Goal: Information Seeking & Learning: Compare options

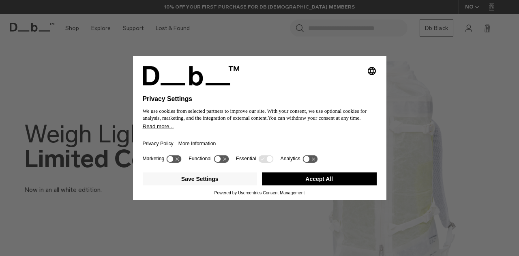
click at [317, 179] on button "Accept All" at bounding box center [319, 178] width 115 height 13
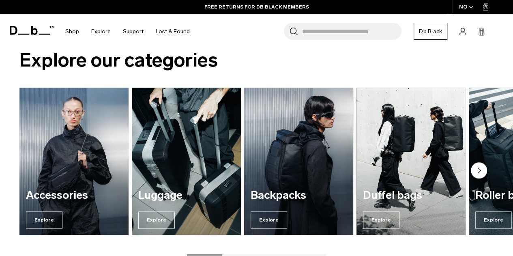
scroll to position [498, 0]
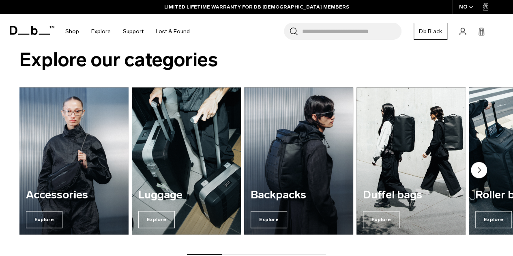
click at [478, 168] on icon "Next slide" at bounding box center [479, 170] width 2 height 5
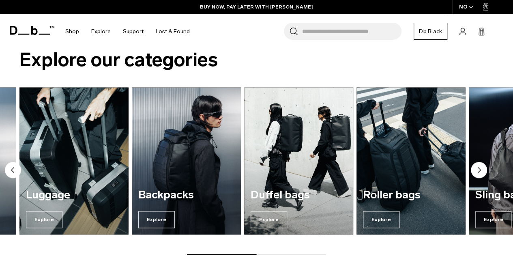
click at [478, 168] on icon "Next slide" at bounding box center [479, 170] width 2 height 5
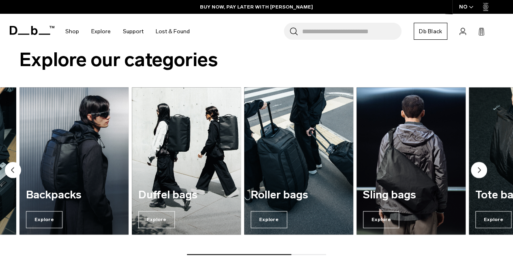
click at [478, 168] on icon "Next slide" at bounding box center [479, 170] width 2 height 5
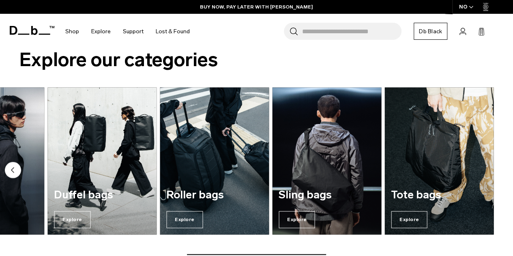
click at [12, 166] on circle "Previous slide" at bounding box center [13, 170] width 16 height 16
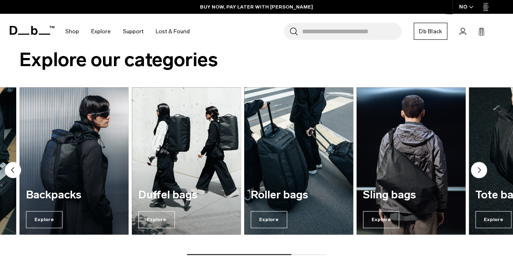
click at [12, 166] on circle "Previous slide" at bounding box center [13, 170] width 16 height 16
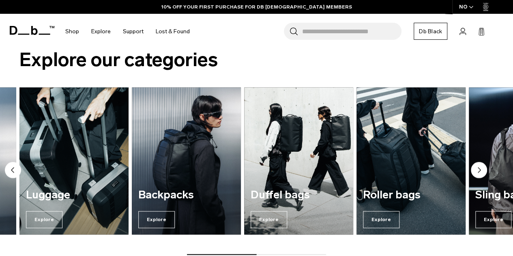
click at [12, 166] on circle "Previous slide" at bounding box center [13, 170] width 16 height 16
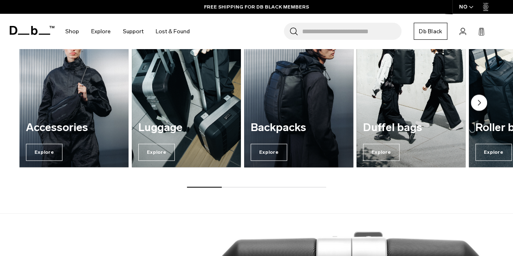
scroll to position [566, 0]
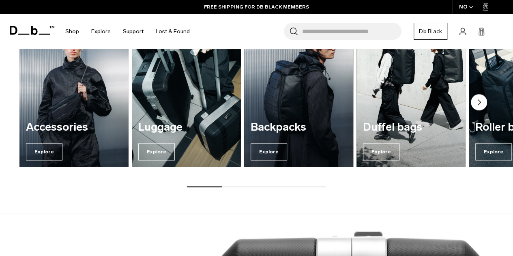
click at [289, 107] on img "3 / 7" at bounding box center [299, 93] width 112 height 152
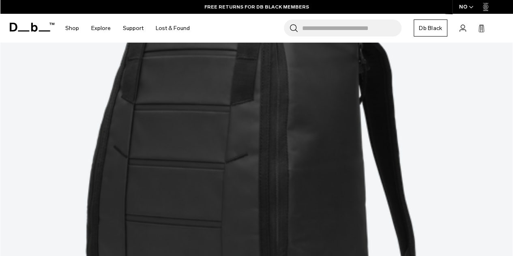
scroll to position [312, 0]
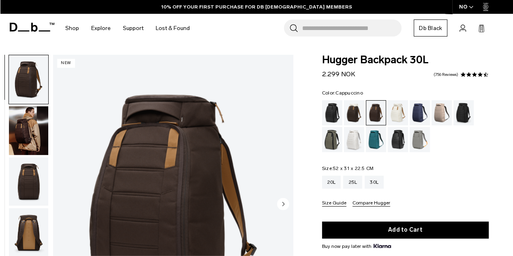
click at [355, 112] on div "Cappuccino" at bounding box center [354, 112] width 21 height 25
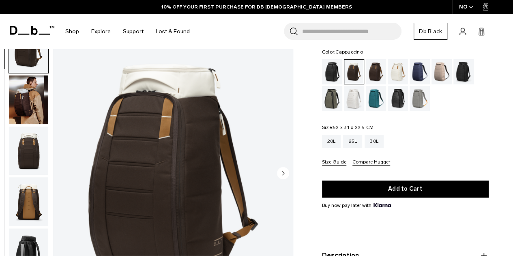
scroll to position [42, 0]
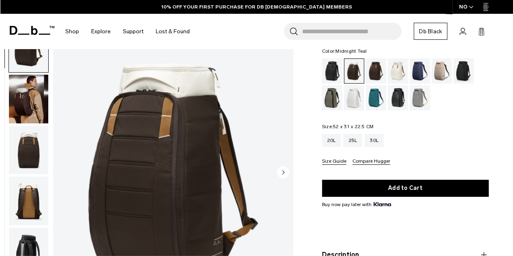
click at [377, 97] on div "Midnight Teal" at bounding box center [376, 97] width 21 height 25
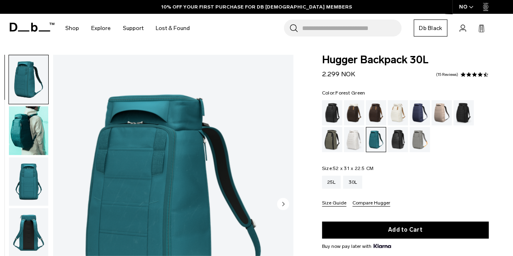
click at [332, 140] on div "Forest Green" at bounding box center [332, 139] width 21 height 25
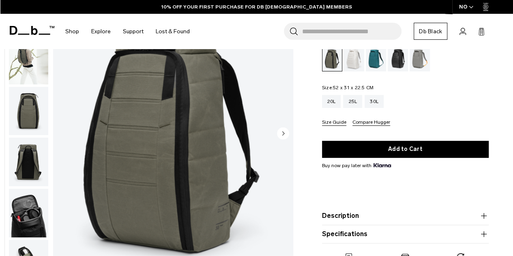
scroll to position [81, 0]
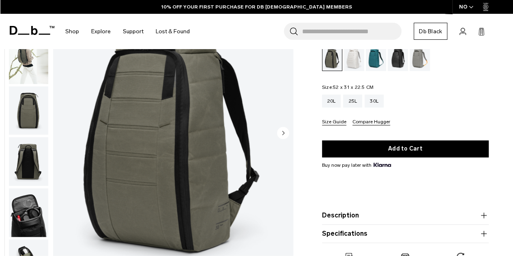
click at [281, 132] on circle "Next slide" at bounding box center [283, 133] width 12 height 12
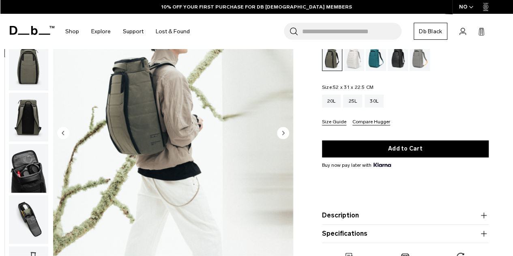
scroll to position [51, 0]
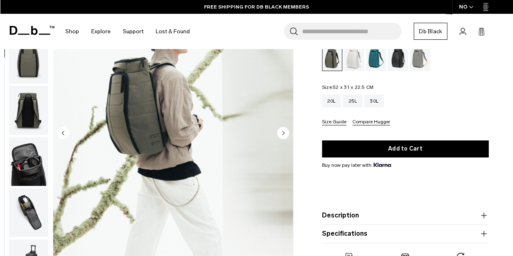
click at [281, 132] on circle "Next slide" at bounding box center [283, 133] width 12 height 12
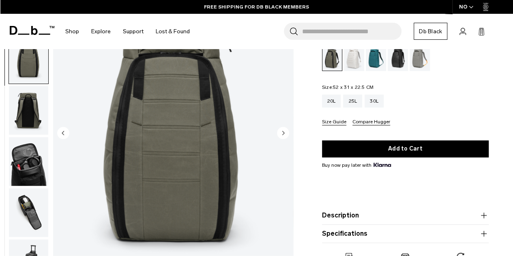
scroll to position [102, 0]
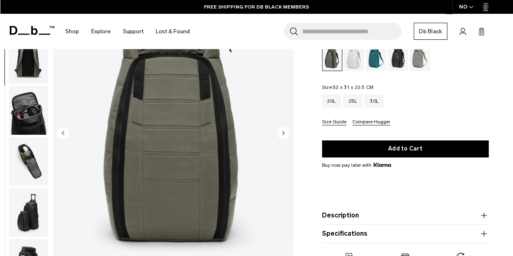
click at [281, 132] on circle "Next slide" at bounding box center [283, 133] width 12 height 12
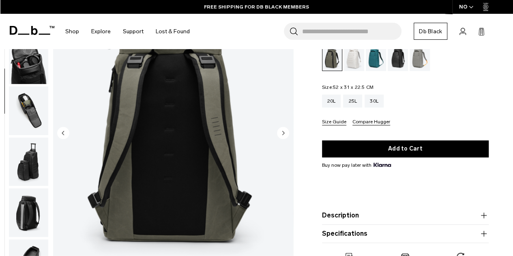
scroll to position [153, 0]
click at [281, 132] on circle "Next slide" at bounding box center [283, 133] width 12 height 12
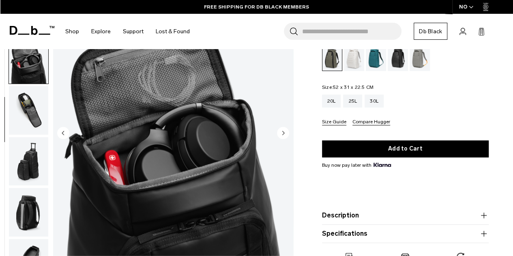
scroll to position [205, 0]
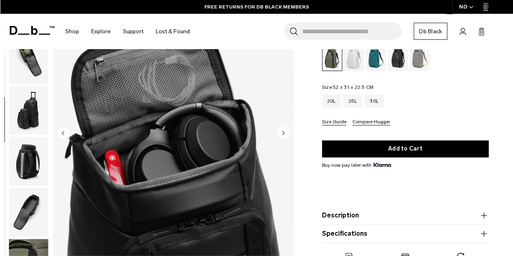
click at [284, 135] on circle "Next slide" at bounding box center [283, 133] width 12 height 12
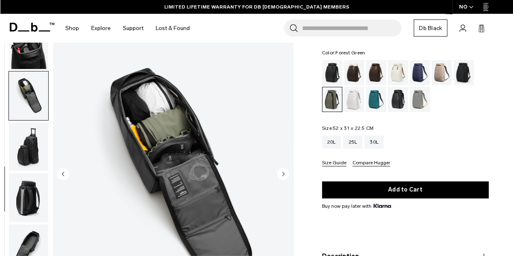
scroll to position [40, 0]
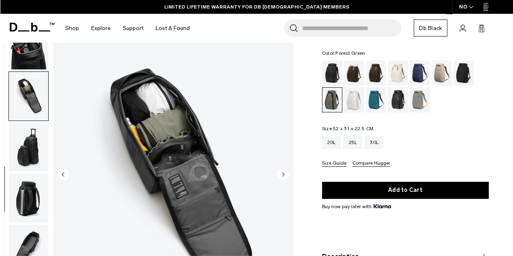
click at [281, 173] on circle "Next slide" at bounding box center [283, 174] width 12 height 12
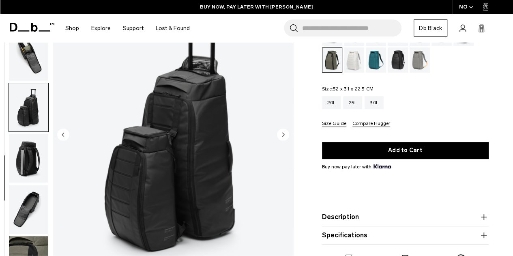
scroll to position [83, 0]
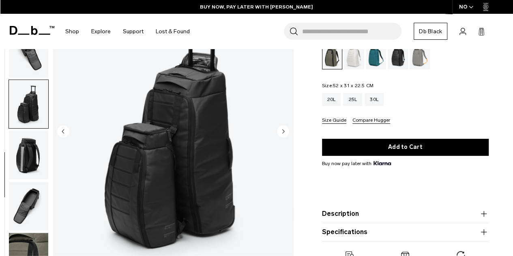
click at [284, 128] on circle "Next slide" at bounding box center [283, 131] width 12 height 12
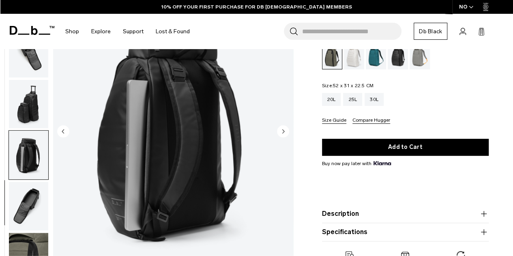
click at [282, 131] on circle "Next slide" at bounding box center [283, 131] width 12 height 12
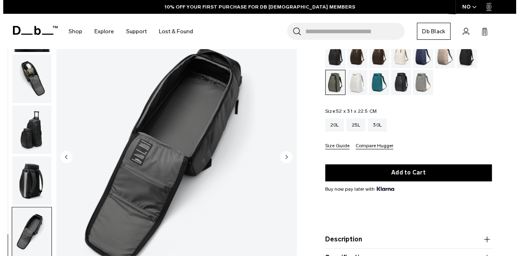
scroll to position [51, 0]
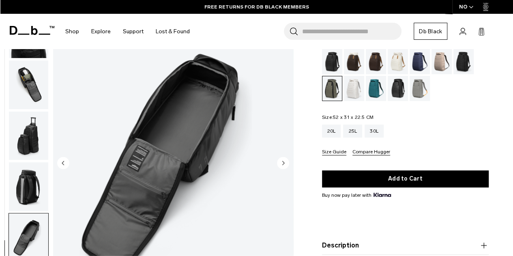
click at [26, 82] on img "button" at bounding box center [28, 84] width 39 height 49
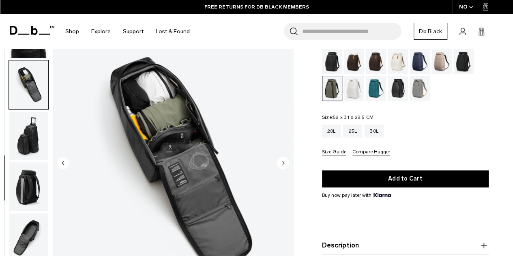
click at [26, 82] on img "button" at bounding box center [28, 84] width 39 height 49
click at [284, 162] on icon "Next slide" at bounding box center [283, 163] width 2 height 4
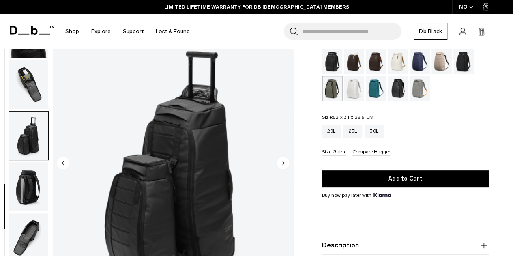
click at [284, 162] on circle "Next slide" at bounding box center [283, 163] width 12 height 12
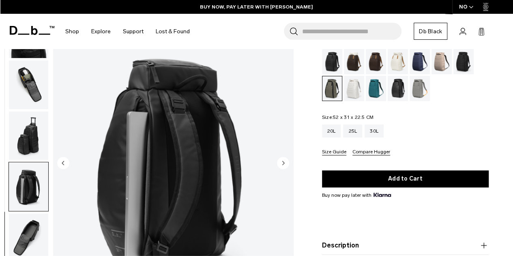
click at [284, 162] on circle "Next slide" at bounding box center [283, 163] width 12 height 12
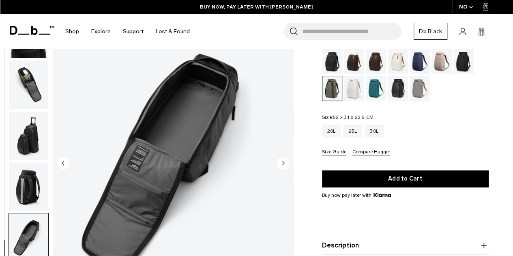
click at [284, 162] on circle "Next slide" at bounding box center [283, 163] width 12 height 12
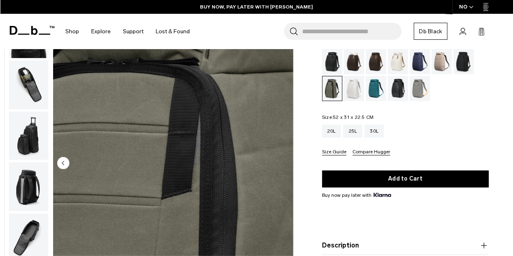
click at [284, 162] on img "10 / 10" at bounding box center [173, 164] width 240 height 300
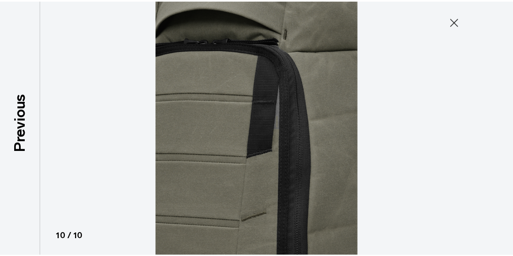
scroll to position [205, 0]
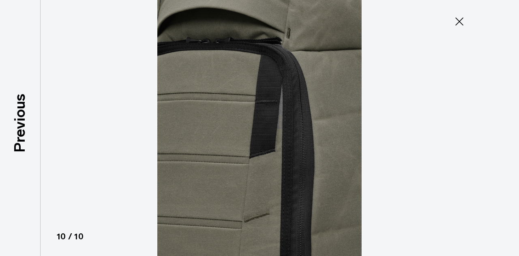
click at [459, 21] on icon at bounding box center [459, 21] width 13 height 13
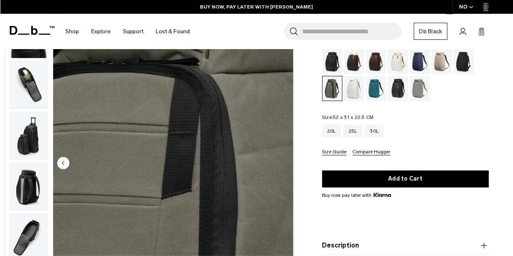
scroll to position [0, 0]
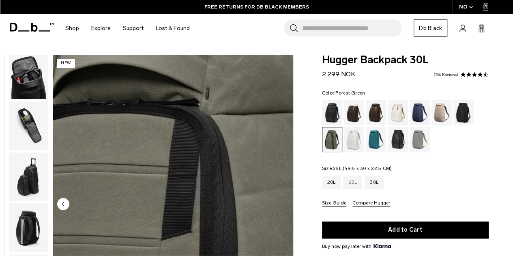
click at [352, 182] on div "25L" at bounding box center [352, 182] width 19 height 13
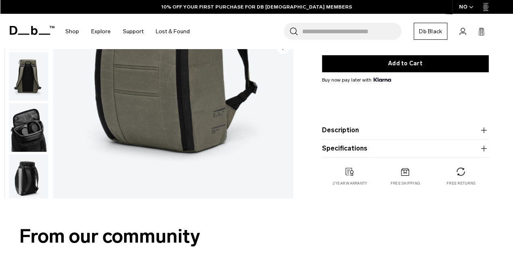
scroll to position [34, 0]
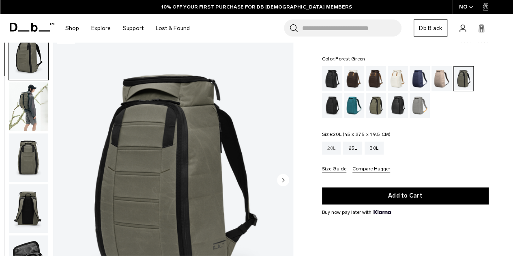
click at [330, 149] on div "20L" at bounding box center [331, 148] width 19 height 13
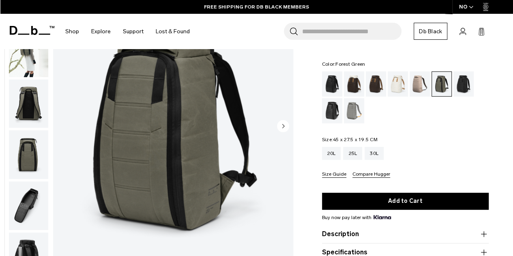
scroll to position [84, 0]
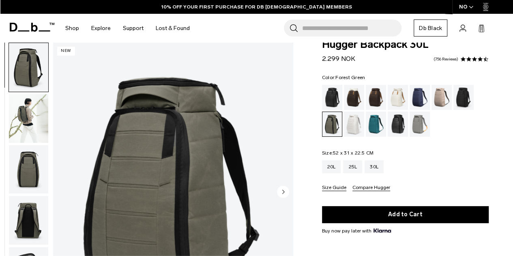
scroll to position [14, 0]
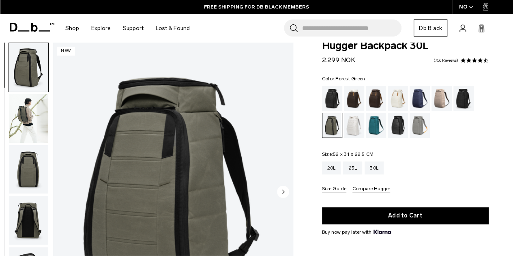
click at [331, 186] on button "Size Guide" at bounding box center [334, 189] width 24 height 6
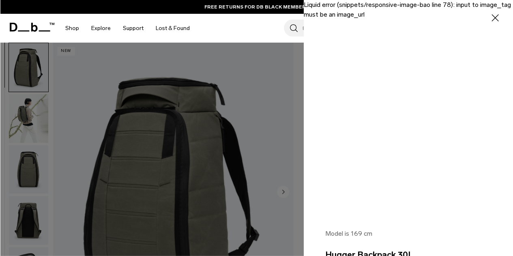
click at [492, 17] on icon "button" at bounding box center [495, 17] width 7 height 7
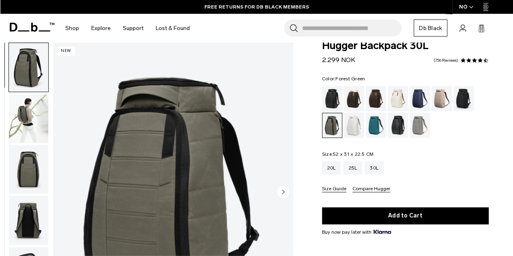
click at [331, 189] on button "Size Guide" at bounding box center [334, 189] width 24 height 6
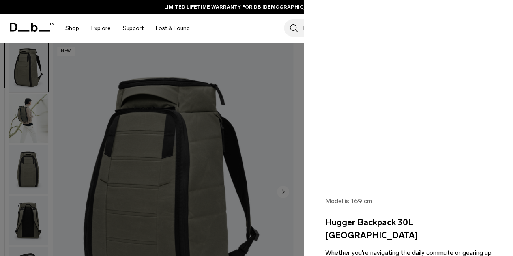
scroll to position [0, 0]
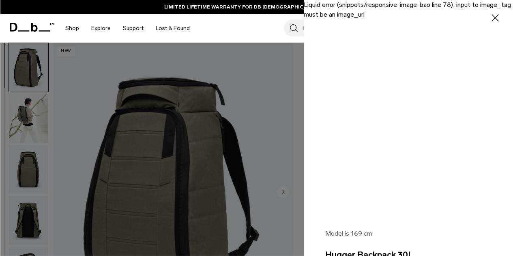
click at [490, 16] on icon "button" at bounding box center [496, 18] width 12 height 12
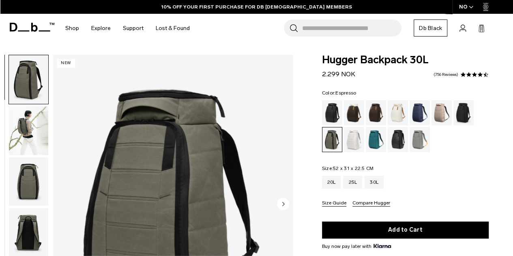
drag, startPoint x: 224, startPoint y: 70, endPoint x: 377, endPoint y: 113, distance: 159.3
click at [377, 113] on div "Espresso" at bounding box center [376, 112] width 21 height 25
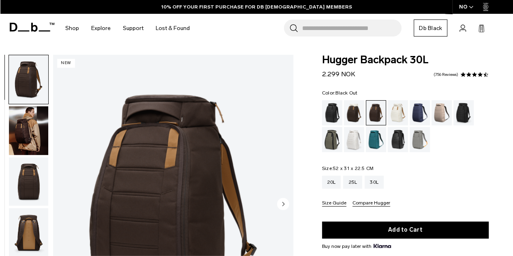
click at [329, 115] on div "Black Out" at bounding box center [332, 112] width 21 height 25
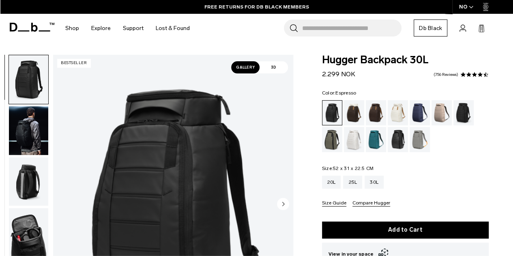
click at [378, 117] on div "Espresso" at bounding box center [376, 112] width 21 height 25
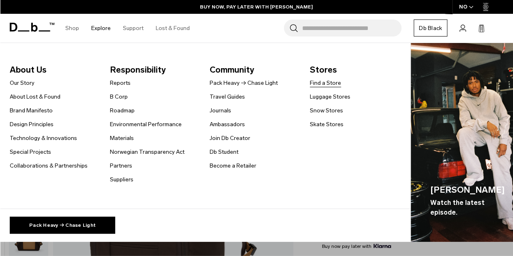
click at [319, 82] on link "Find a Store" at bounding box center [325, 83] width 31 height 9
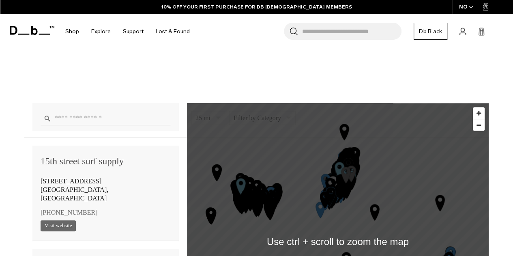
scroll to position [471, 0]
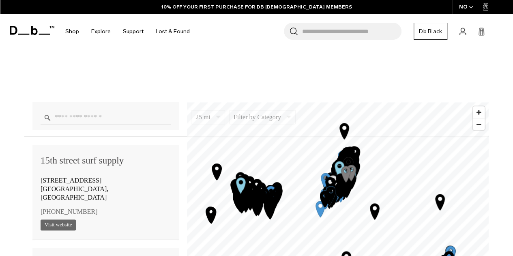
click at [80, 108] on div at bounding box center [105, 116] width 146 height 28
click at [67, 114] on input "Enter a location" at bounding box center [106, 117] width 130 height 14
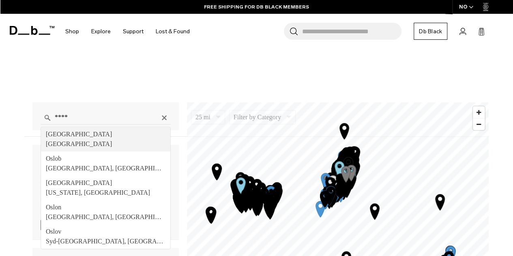
type input "**********"
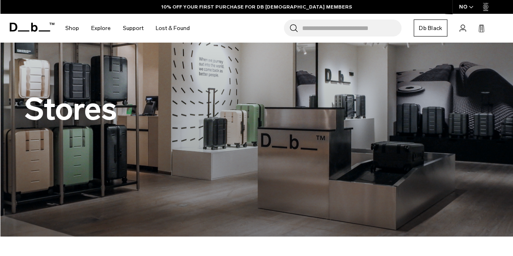
scroll to position [0, 0]
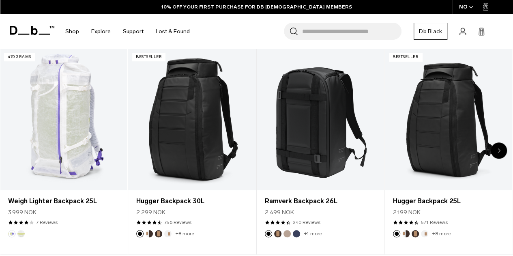
scroll to position [272, 0]
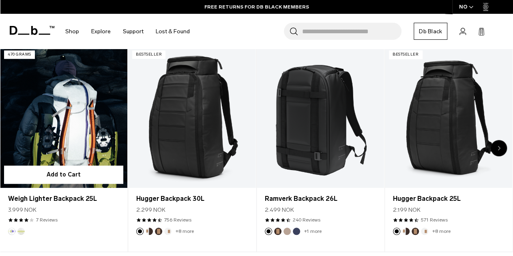
click at [75, 123] on link "Weigh Lighter Backpack 25L" at bounding box center [63, 117] width 127 height 142
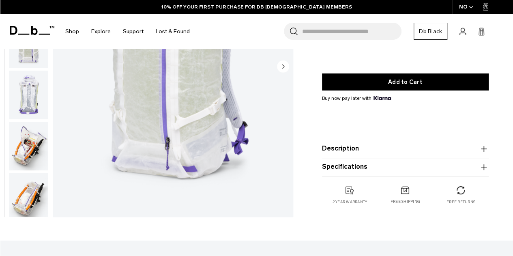
scroll to position [138, 0]
click at [29, 152] on img "button" at bounding box center [28, 145] width 39 height 49
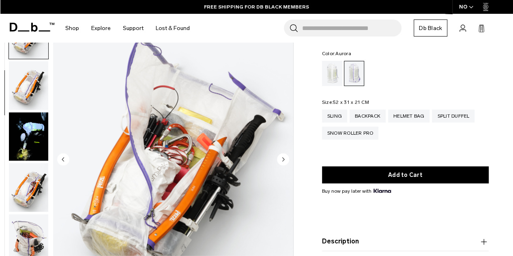
scroll to position [0, 0]
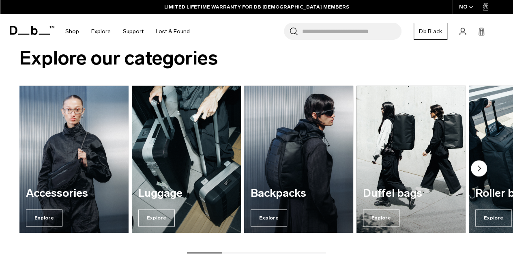
scroll to position [500, 0]
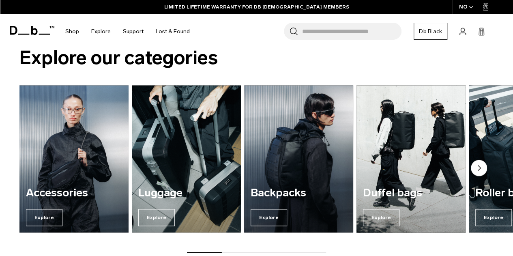
click at [401, 146] on img "4 / 7" at bounding box center [411, 159] width 112 height 152
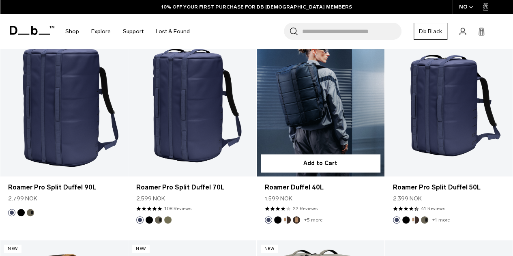
scroll to position [576, 0]
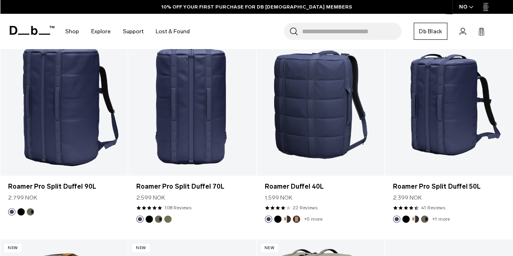
click at [198, 108] on link "Roamer Pro Split Duffel 70L" at bounding box center [192, 105] width 128 height 142
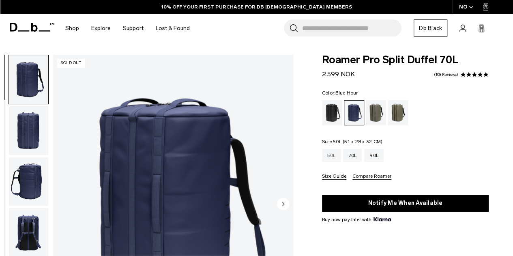
click at [325, 155] on div "50L" at bounding box center [331, 155] width 19 height 13
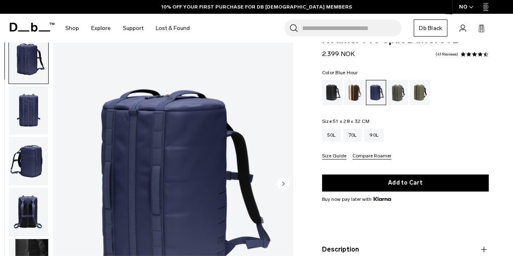
scroll to position [21, 0]
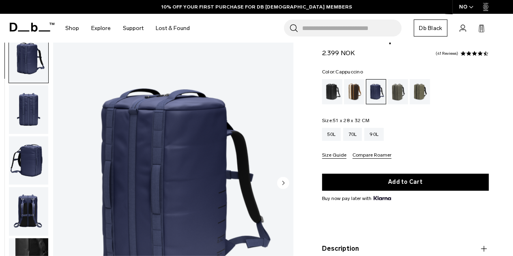
click at [353, 96] on div "Cappuccino" at bounding box center [354, 91] width 21 height 25
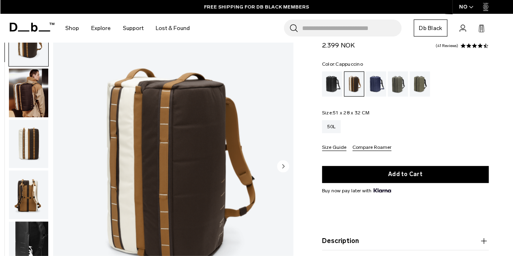
scroll to position [52, 0]
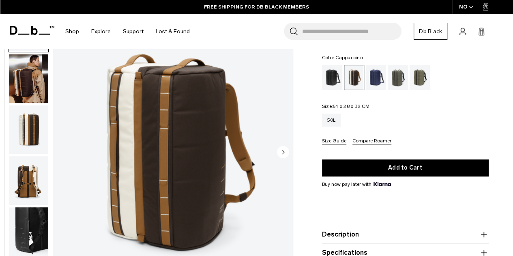
click at [282, 151] on circle "Next slide" at bounding box center [283, 152] width 12 height 12
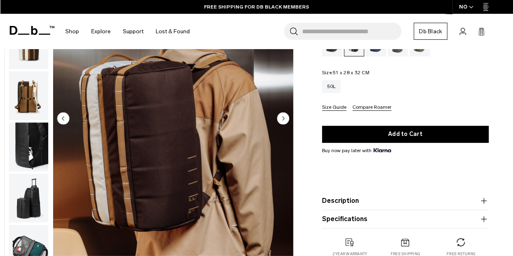
scroll to position [86, 0]
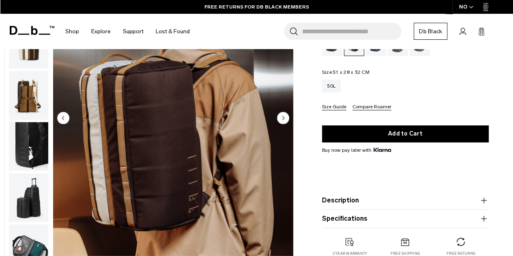
click at [283, 118] on icon "Next slide" at bounding box center [283, 118] width 2 height 4
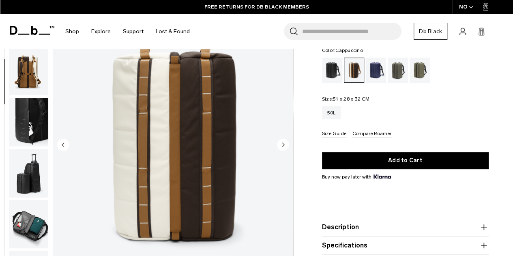
scroll to position [54, 0]
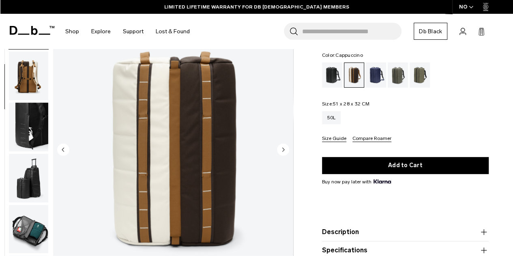
click at [284, 149] on circle "Next slide" at bounding box center [283, 149] width 12 height 12
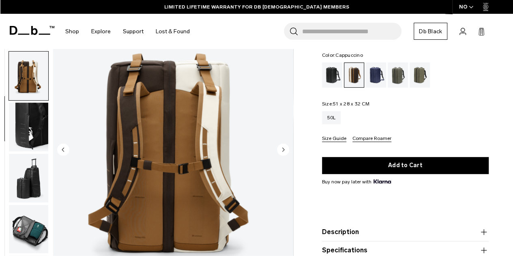
scroll to position [153, 0]
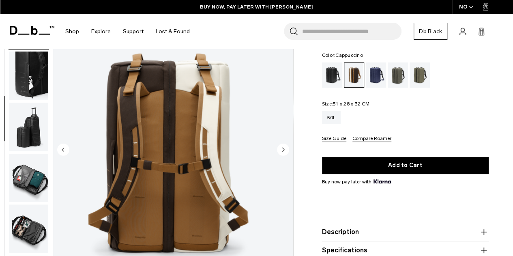
click at [284, 149] on circle "Next slide" at bounding box center [283, 149] width 12 height 12
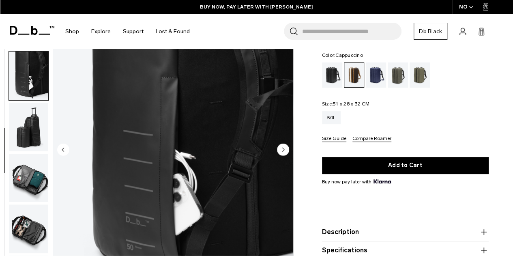
scroll to position [158, 0]
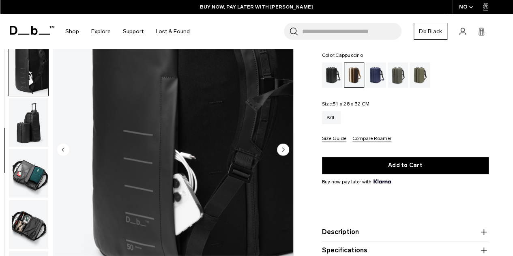
click at [282, 149] on icon "Next slide" at bounding box center [283, 150] width 2 height 4
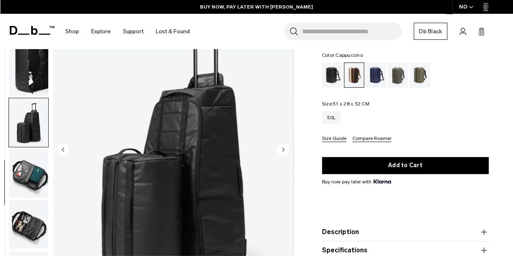
click at [282, 148] on circle "Next slide" at bounding box center [283, 149] width 12 height 12
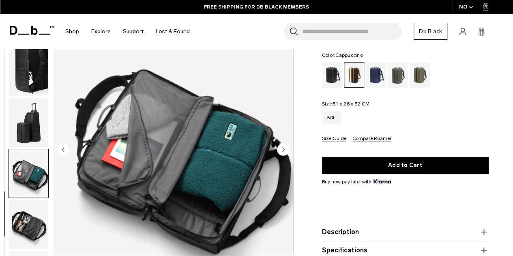
click at [282, 149] on circle "Next slide" at bounding box center [283, 149] width 12 height 12
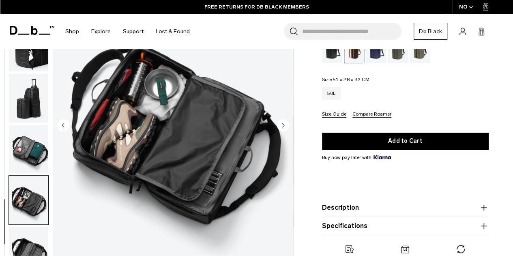
scroll to position [75, 0]
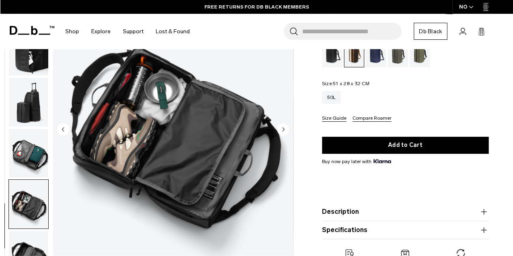
click at [282, 129] on icon "Next slide" at bounding box center [283, 129] width 2 height 4
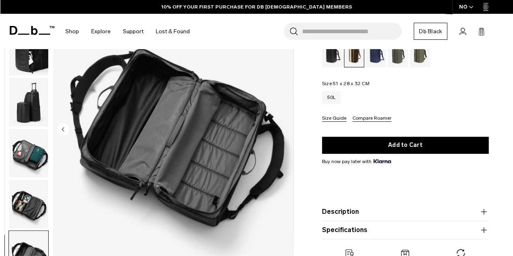
click at [63, 129] on icon "Previous slide" at bounding box center [63, 129] width 2 height 4
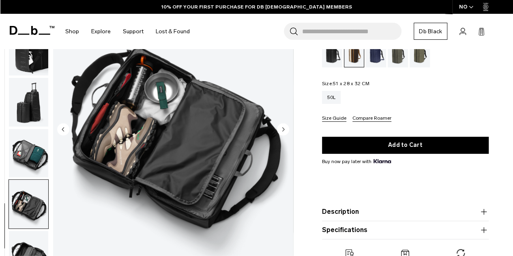
click at [63, 129] on icon "Previous slide" at bounding box center [63, 129] width 2 height 4
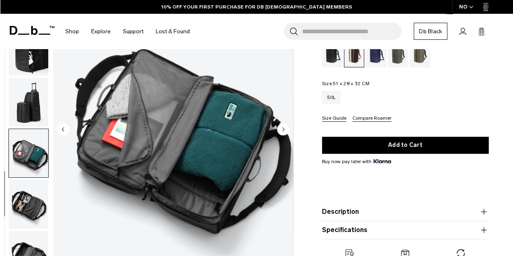
click at [63, 129] on icon "Previous slide" at bounding box center [63, 129] width 2 height 4
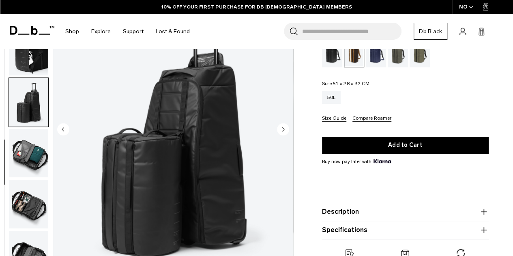
click at [63, 129] on icon "Previous slide" at bounding box center [63, 129] width 2 height 4
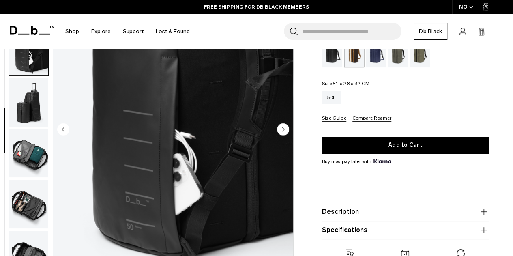
click at [63, 129] on icon "Previous slide" at bounding box center [63, 129] width 2 height 4
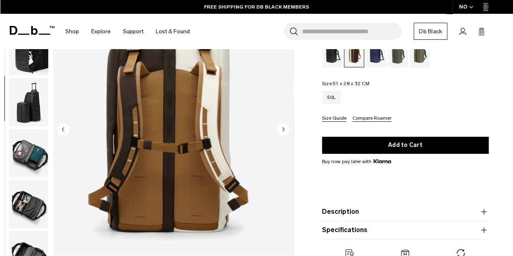
scroll to position [153, 0]
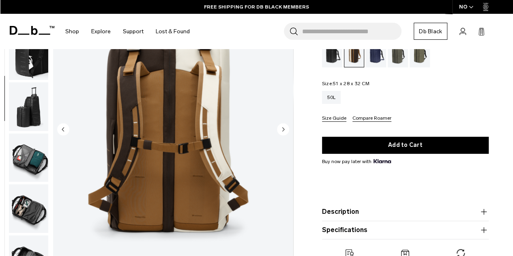
click at [63, 129] on icon "Previous slide" at bounding box center [63, 129] width 2 height 4
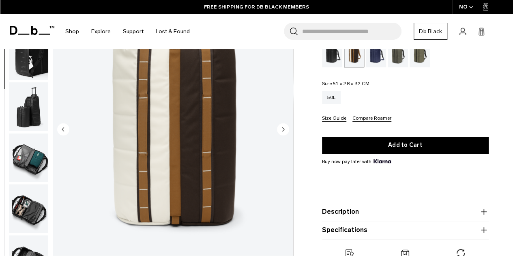
scroll to position [102, 0]
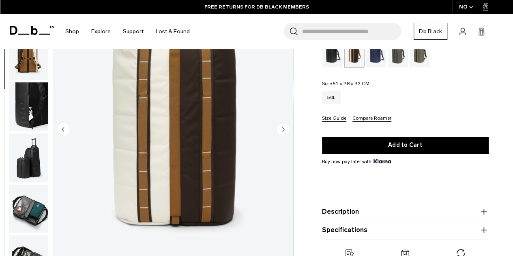
click at [63, 129] on icon "Previous slide" at bounding box center [63, 129] width 2 height 4
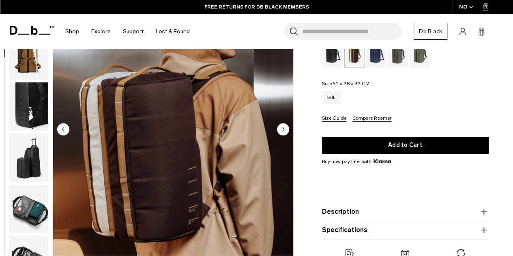
scroll to position [51, 0]
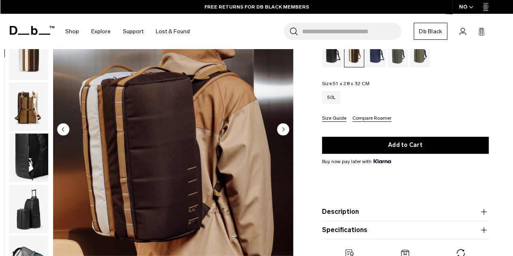
click at [63, 129] on icon "Previous slide" at bounding box center [63, 129] width 2 height 4
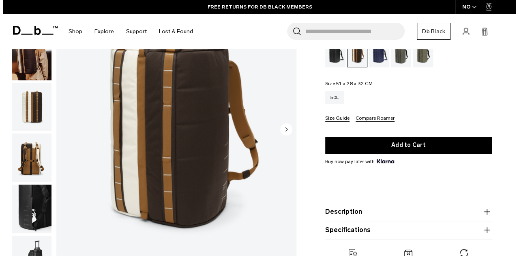
scroll to position [0, 0]
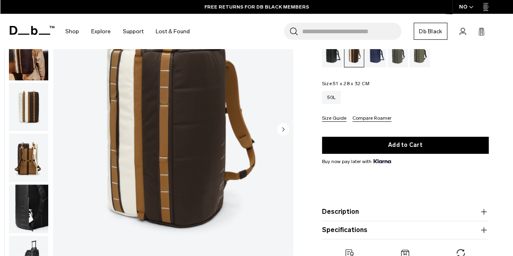
click at [63, 129] on img "1 / 9" at bounding box center [173, 130] width 240 height 300
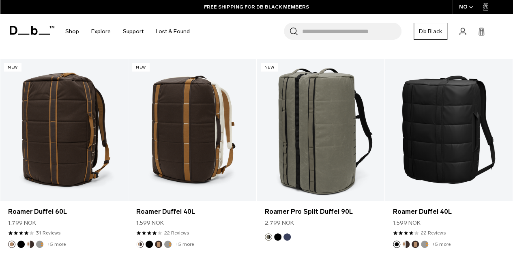
scroll to position [757, 0]
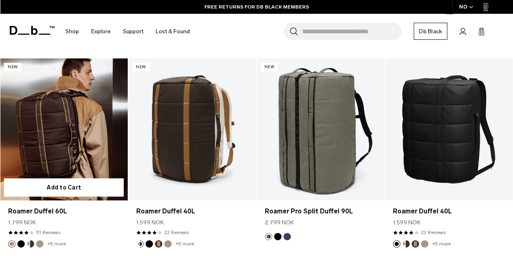
click at [66, 119] on link "Roamer Duffel 60L" at bounding box center [64, 129] width 128 height 142
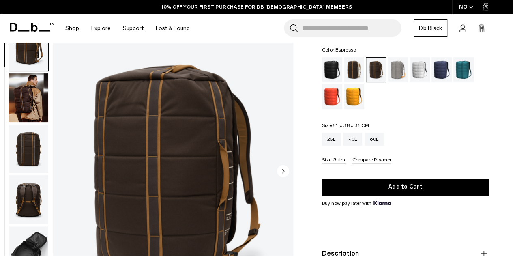
scroll to position [44, 0]
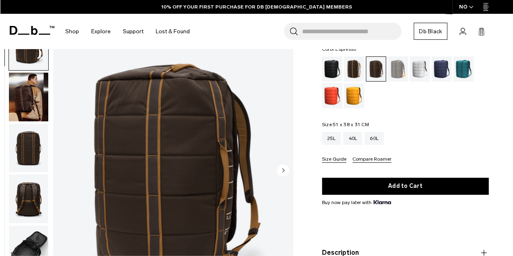
click at [13, 135] on img "button" at bounding box center [28, 148] width 39 height 49
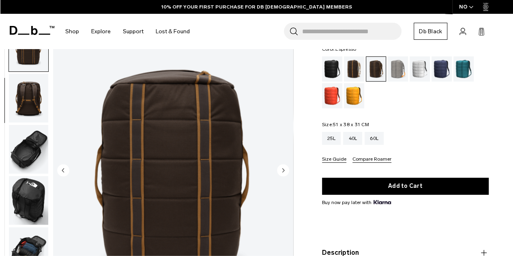
scroll to position [102, 0]
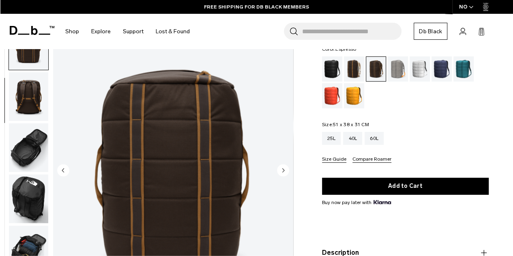
click at [24, 100] on img "button" at bounding box center [28, 97] width 39 height 49
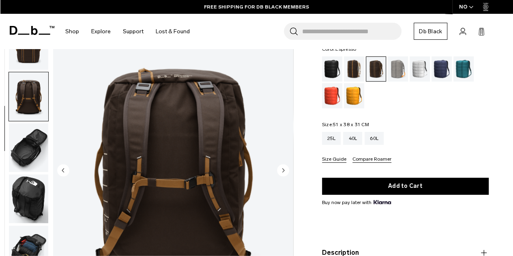
scroll to position [153, 0]
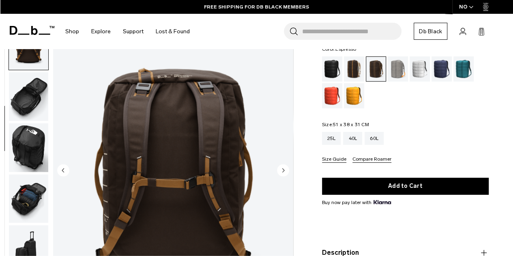
click at [22, 97] on img "button" at bounding box center [28, 96] width 39 height 49
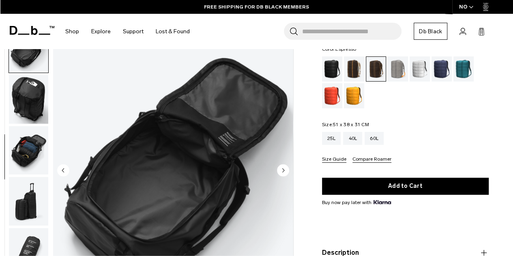
scroll to position [205, 0]
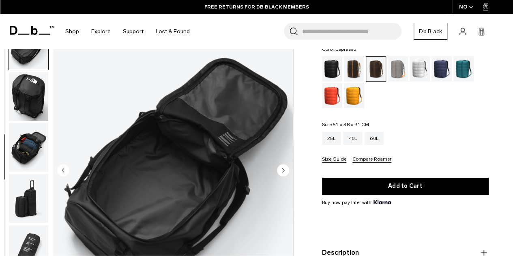
click at [24, 97] on img "button" at bounding box center [28, 96] width 39 height 49
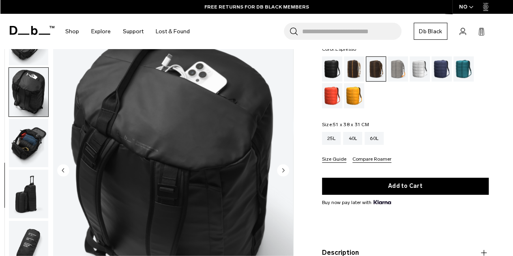
click at [22, 135] on img "button" at bounding box center [28, 143] width 39 height 49
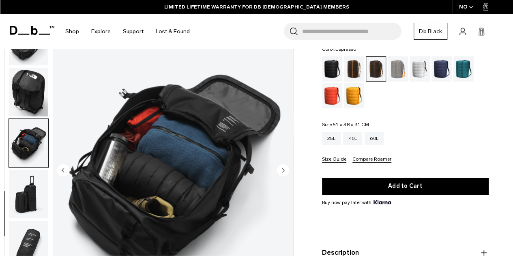
click at [21, 195] on img "button" at bounding box center [28, 194] width 39 height 49
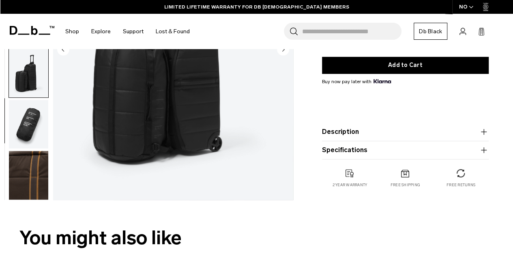
scroll to position [165, 0]
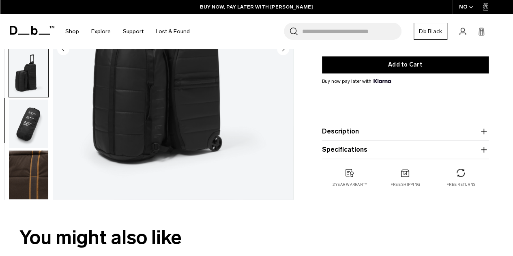
click at [24, 121] on img "button" at bounding box center [28, 124] width 39 height 49
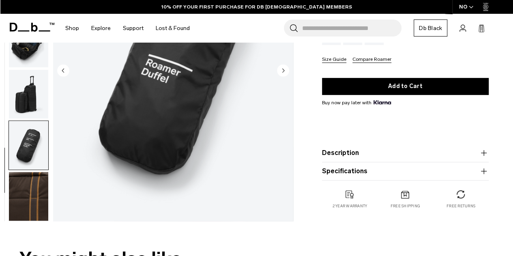
scroll to position [145, 0]
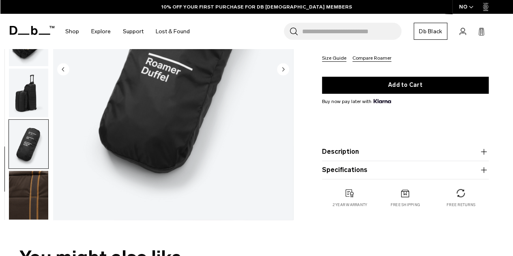
click at [28, 191] on img "button" at bounding box center [28, 195] width 39 height 49
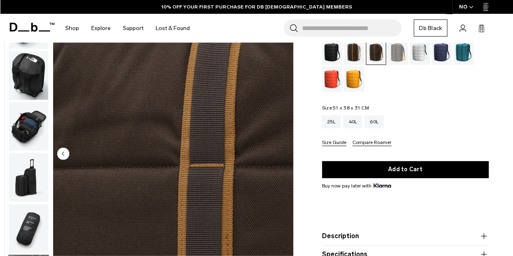
scroll to position [0, 0]
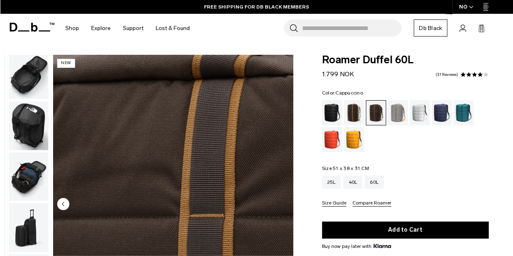
click at [353, 114] on div "Cappuccino" at bounding box center [354, 112] width 21 height 25
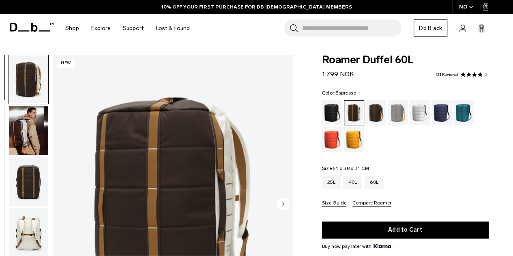
click at [377, 110] on div "Espresso" at bounding box center [376, 112] width 21 height 25
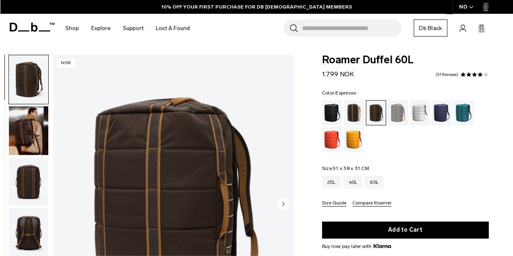
click at [22, 27] on icon at bounding box center [32, 27] width 45 height 9
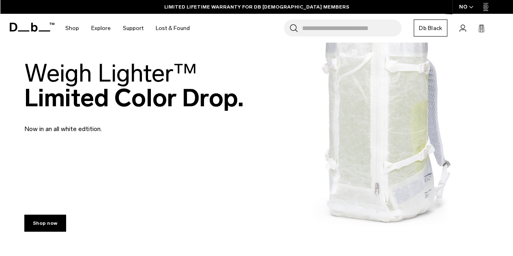
scroll to position [11, 0]
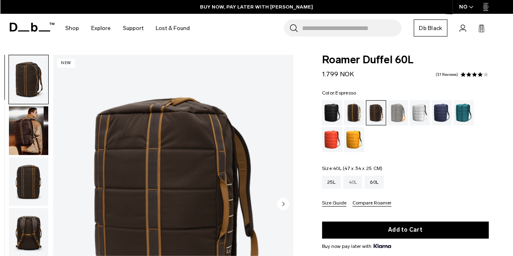
click at [349, 185] on div "40L" at bounding box center [352, 182] width 19 height 13
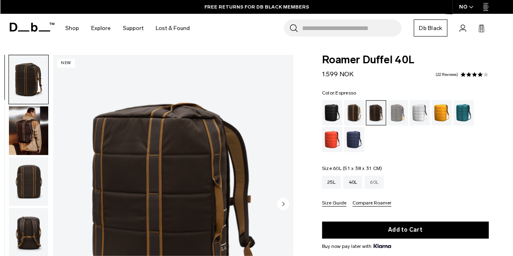
click at [377, 186] on div "60L" at bounding box center [374, 182] width 19 height 13
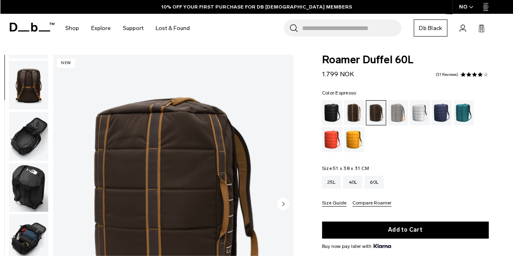
scroll to position [148, 0]
click at [20, 144] on img "button" at bounding box center [28, 136] width 39 height 49
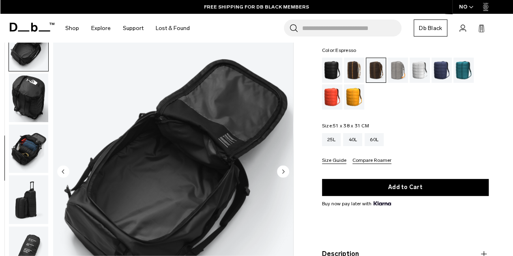
scroll to position [0, 0]
